Goal: Information Seeking & Learning: Find specific fact

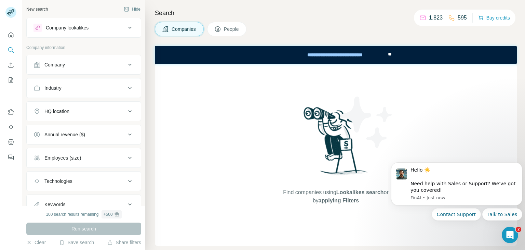
click at [56, 66] on div "Company" at bounding box center [54, 64] width 21 height 7
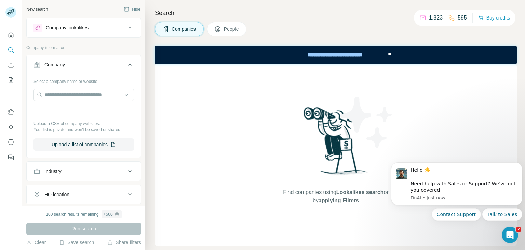
click at [55, 63] on div "Company" at bounding box center [54, 64] width 21 height 7
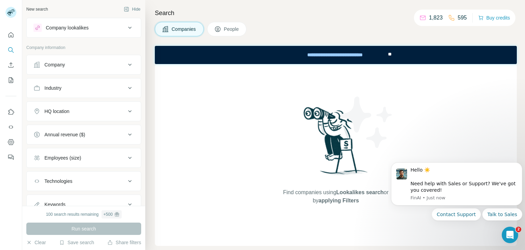
click at [224, 27] on span "People" at bounding box center [232, 29] width 16 height 7
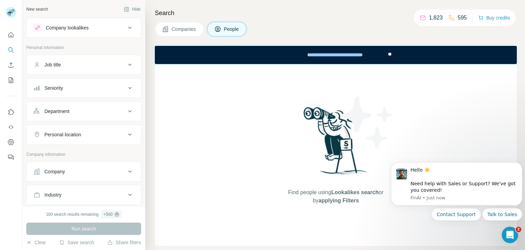
click at [270, 101] on div "Find people using Lookalikes search or by applying Filters" at bounding box center [336, 155] width 362 height 182
click at [9, 48] on icon "Search" at bounding box center [10, 49] width 4 height 4
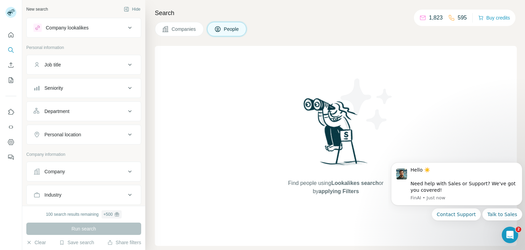
click at [206, 54] on div "Find people using Lookalikes search or by applying Filters" at bounding box center [336, 146] width 362 height 200
click at [224, 29] on span "People" at bounding box center [232, 29] width 16 height 7
click at [254, 124] on div "Find people using Lookalikes search or by applying Filters" at bounding box center [336, 146] width 362 height 200
click at [78, 232] on div "Run search" at bounding box center [83, 228] width 115 height 12
click at [71, 214] on div "100 search results remaining + 500" at bounding box center [84, 214] width 76 height 8
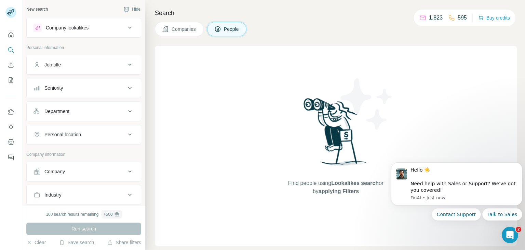
click at [231, 151] on div "Find people using Lookalikes search or by applying Filters" at bounding box center [336, 146] width 362 height 200
click at [205, 86] on div "Find people using Lookalikes search or by applying Filters" at bounding box center [336, 146] width 362 height 200
click at [242, 68] on div "Find people using Lookalikes search or by applying Filters" at bounding box center [336, 146] width 362 height 200
drag, startPoint x: 469, startPoint y: 4, endPoint x: 238, endPoint y: 135, distance: 266.0
click at [238, 135] on div "Find people using Lookalikes search or by applying Filters" at bounding box center [336, 146] width 362 height 200
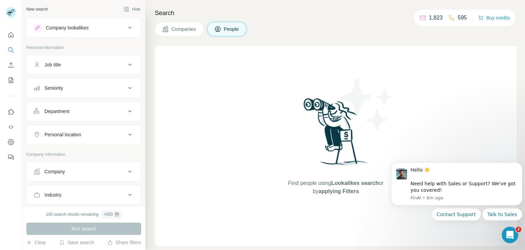
click at [93, 66] on div "Job title" at bounding box center [80, 64] width 92 height 7
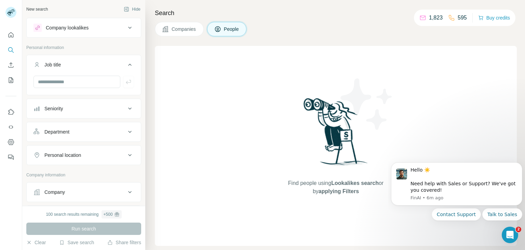
click at [93, 66] on div "Job title" at bounding box center [80, 64] width 92 height 7
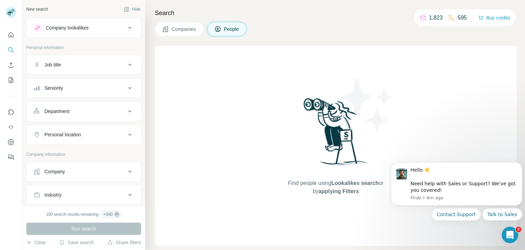
click at [86, 29] on div "Company lookalikes" at bounding box center [67, 27] width 43 height 7
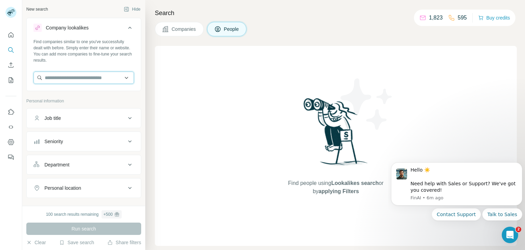
click at [79, 78] on input "text" at bounding box center [84, 78] width 101 height 12
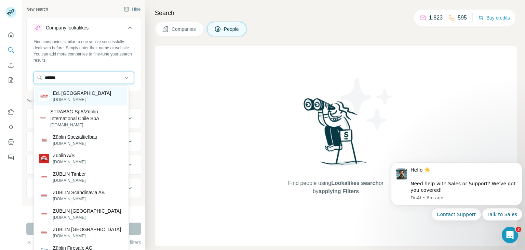
type input "******"
click at [63, 95] on p "Ed. [GEOGRAPHIC_DATA]" at bounding box center [82, 93] width 59 height 7
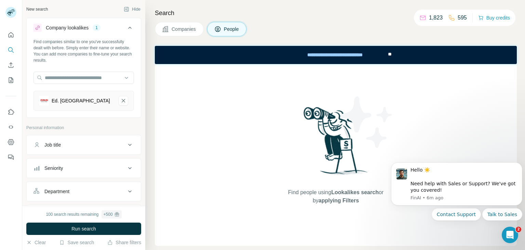
click at [63, 147] on div "Job title" at bounding box center [80, 144] width 92 height 7
click at [69, 170] on div "Seniority" at bounding box center [80, 168] width 92 height 7
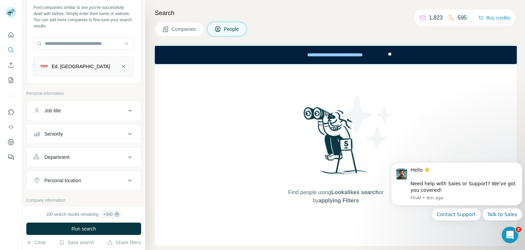
click at [66, 138] on button "Seniority" at bounding box center [84, 134] width 114 height 16
click at [55, 165] on span "C-Level" at bounding box center [51, 163] width 19 height 7
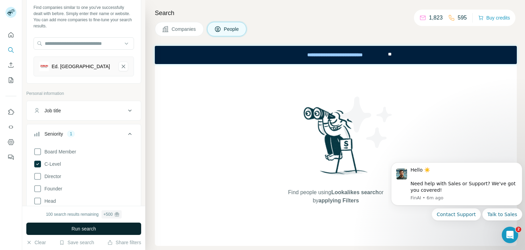
click at [85, 230] on span "Run search" at bounding box center [84, 228] width 25 height 7
